Goal: Task Accomplishment & Management: Manage account settings

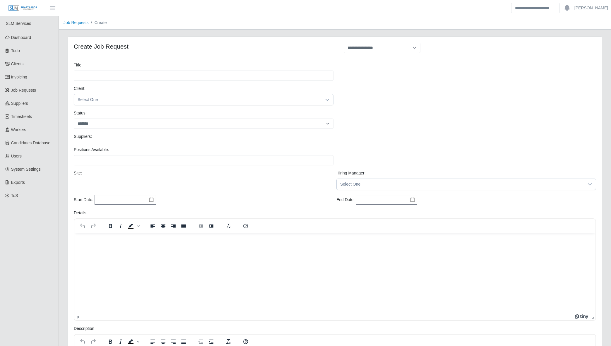
select select
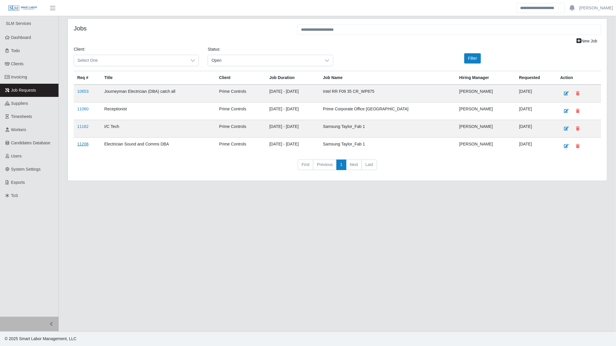
click at [83, 144] on link "11206" at bounding box center [82, 144] width 11 height 5
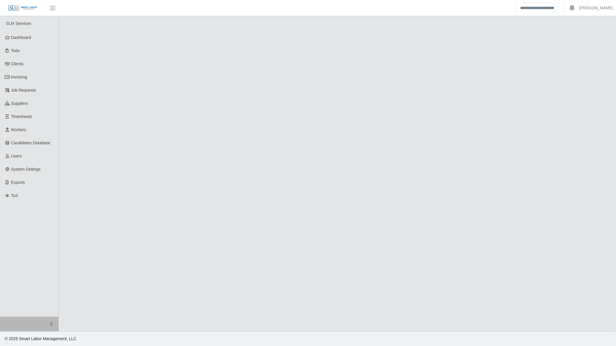
select select "****"
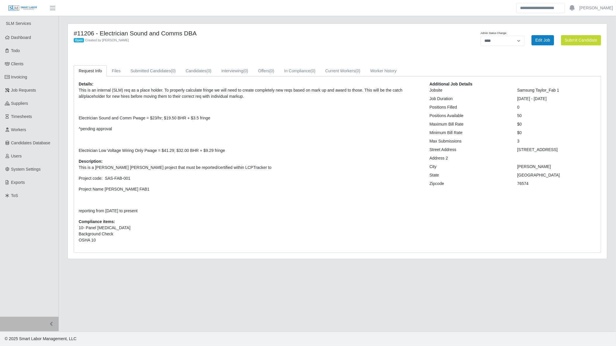
drag, startPoint x: 155, startPoint y: 212, endPoint x: 69, endPoint y: 171, distance: 94.8
click at [70, 170] on div "Request Info Files Submitted Candidates (0) Candidates (0) Interviewing (0) Off…" at bounding box center [337, 159] width 536 height 188
copy p "This is a [PERSON_NAME] [PERSON_NAME] project that must be reported/certified w…"
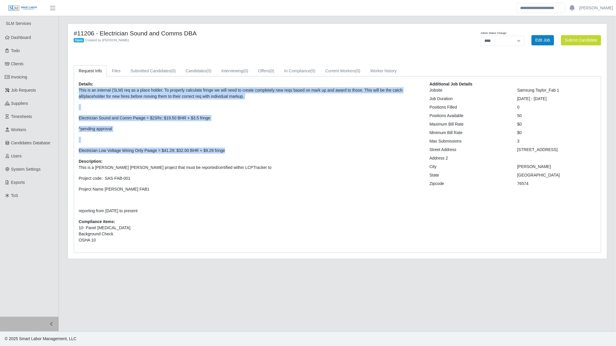
drag, startPoint x: 226, startPoint y: 151, endPoint x: 73, endPoint y: 89, distance: 165.9
click at [73, 89] on div "Request Info Files Submitted Candidates (0) Candidates (0) Interviewing (0) Off…" at bounding box center [337, 159] width 536 height 188
copy p "This is an internal (SLM) req as a place holder. To properly calculate fringe w…"
